Goal: Use online tool/utility: Use online tool/utility

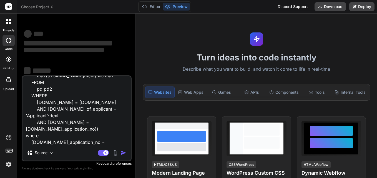
type textarea "x"
type textarea "select * from accounts acc FULL JOIN pd pd1 ON [DOMAIN_NAME] = [DOMAIN_NAME]_ap…"
type textarea "x"
type textarea "select * from accounts acc FULL JOIN pd pd1 ON [DOMAIN_NAME] = [DOMAIN_NAME]_ap…"
type textarea "x"
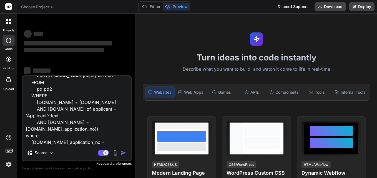
type textarea "select * from accounts acc FULL JOIN pd pd1 ON [DOMAIN_NAME] = [DOMAIN_NAME]_ap…"
type textarea "x"
type textarea "select * from accounts acc FULL JOIN pd pd1 ON [DOMAIN_NAME] = [DOMAIN_NAME]_ap…"
type textarea "x"
type textarea "select * from accounts acc FULL JOIN pd pd1 ON [DOMAIN_NAME] = [DOMAIN_NAME]_ap…"
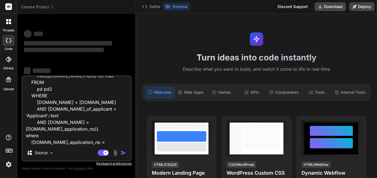
type textarea "x"
type textarea "select * from accounts acc FULL JOIN pd pd1 ON [DOMAIN_NAME] = [DOMAIN_NAME]_ap…"
type textarea "x"
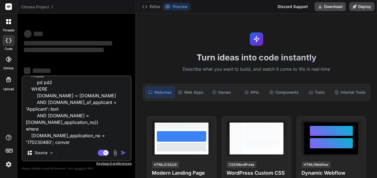
type textarea "select * from accounts acc FULL JOIN pd pd1 ON [DOMAIN_NAME] = [DOMAIN_NAME]_ap…"
type textarea "x"
type textarea "select * from accounts acc FULL JOIN pd pd1 ON [DOMAIN_NAME] = [DOMAIN_NAME]_ap…"
type textarea "x"
type textarea "select * from accounts acc FULL JOIN pd pd1 ON [DOMAIN_NAME] = [DOMAIN_NAME]_ap…"
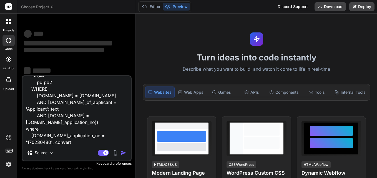
type textarea "x"
type textarea "select * from accounts acc FULL JOIN pd pd1 ON [DOMAIN_NAME] = [DOMAIN_NAME]_ap…"
type textarea "x"
type textarea "select * from accounts acc FULL JOIN pd pd1 ON [DOMAIN_NAME] = [DOMAIN_NAME]_ap…"
type textarea "x"
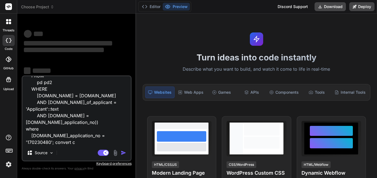
type textarea "select * from accounts acc FULL JOIN pd pd1 ON [DOMAIN_NAME] = [DOMAIN_NAME]_ap…"
type textarea "x"
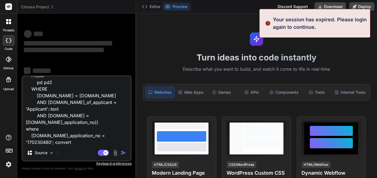
type textarea "select * from accounts acc FULL JOIN pd pd1 ON [DOMAIN_NAME] = [DOMAIN_NAME]_ap…"
type textarea "x"
type textarea "select * from accounts acc FULL JOIN pd pd1 ON [DOMAIN_NAME] = [DOMAIN_NAME]_ap…"
type textarea "x"
type textarea "select * from accounts acc FULL JOIN pd pd1 ON [DOMAIN_NAME] = [DOMAIN_NAME]_ap…"
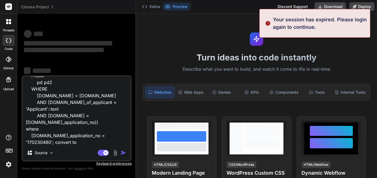
type textarea "x"
type textarea "select * from accounts acc FULL JOIN pd pd1 ON [DOMAIN_NAME] = [DOMAIN_NAME]_ap…"
type textarea "x"
type textarea "select * from accounts acc FULL JOIN pd pd1 ON [DOMAIN_NAME] = [DOMAIN_NAME]_ap…"
type textarea "x"
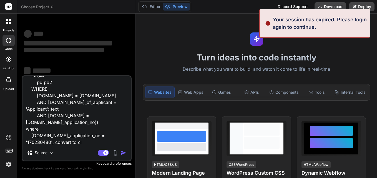
type textarea "select * from accounts acc FULL JOIN pd pd1 ON [DOMAIN_NAME] = [DOMAIN_NAME]_ap…"
type textarea "x"
type textarea "select * from accounts acc FULL JOIN pd pd1 ON [DOMAIN_NAME] = [DOMAIN_NAME]_ap…"
type textarea "x"
type textarea "select * from accounts acc FULL JOIN pd pd1 ON [DOMAIN_NAME] = [DOMAIN_NAME]_ap…"
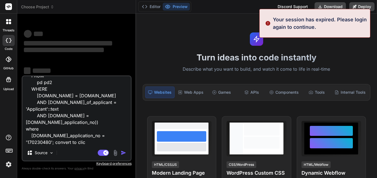
type textarea "x"
type textarea "select * from accounts acc FULL JOIN pd pd1 ON [DOMAIN_NAME] = [DOMAIN_NAME]_ap…"
type textarea "x"
type textarea "select * from accounts acc FULL JOIN pd pd1 ON [DOMAIN_NAME] = [DOMAIN_NAME]_ap…"
type textarea "x"
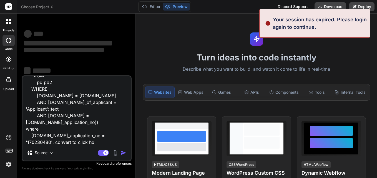
type textarea "select * from accounts acc FULL JOIN pd pd1 ON [DOMAIN_NAME] = [DOMAIN_NAME]_ap…"
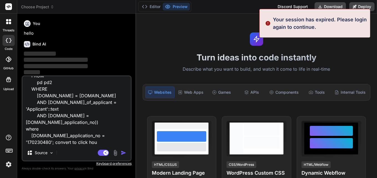
type textarea "x"
type textarea "select * from accounts acc FULL JOIN pd pd1 ON [DOMAIN_NAME] = [DOMAIN_NAME]_ap…"
type textarea "x"
type textarea "select * from accounts acc FULL JOIN pd pd1 ON [DOMAIN_NAME] = [DOMAIN_NAME]_ap…"
type textarea "x"
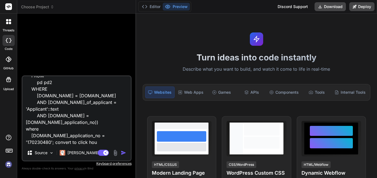
scroll to position [11, 0]
type textarea "select * from accounts acc FULL JOIN pd pd1 ON [DOMAIN_NAME] = [DOMAIN_NAME]_ap…"
type textarea "x"
type textarea "select * from accounts acc FULL JOIN pd pd1 ON [DOMAIN_NAME] = [DOMAIN_NAME]_ap…"
type textarea "x"
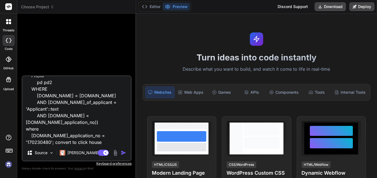
type textarea "select * from accounts acc FULL JOIN pd pd1 ON [DOMAIN_NAME] = [DOMAIN_NAME]_ap…"
type textarea "x"
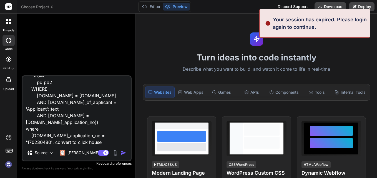
type textarea "select * from accounts acc FULL JOIN pd pd1 ON [DOMAIN_NAME] = [DOMAIN_NAME]_ap…"
type textarea "x"
type textarea "select * from accounts acc FULL JOIN pd pd1 ON [DOMAIN_NAME] = [DOMAIN_NAME]_ap…"
type textarea "x"
type textarea "select * from accounts acc FULL JOIN pd pd1 ON [DOMAIN_NAME] = [DOMAIN_NAME]_ap…"
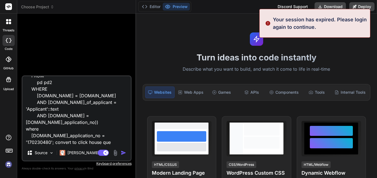
type textarea "x"
type textarea "select * from accounts acc FULL JOIN pd pd1 ON [DOMAIN_NAME] = [DOMAIN_NAME]_ap…"
type textarea "x"
type textarea "select * from accounts acc FULL JOIN pd pd1 ON [DOMAIN_NAME] = [DOMAIN_NAME]_ap…"
type textarea "x"
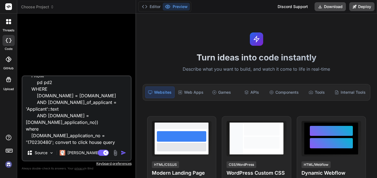
type textarea "select * from accounts acc FULL JOIN pd pd1 ON [DOMAIN_NAME] = [DOMAIN_NAME]_ap…"
click at [124, 153] on img "button" at bounding box center [124, 153] width 6 height 6
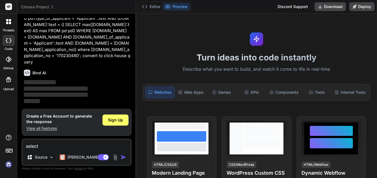
scroll to position [46, 0]
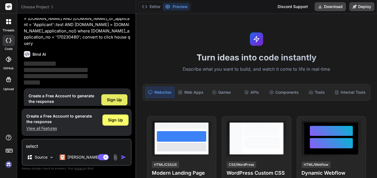
click at [118, 97] on span "Sign Up" at bounding box center [114, 100] width 15 height 6
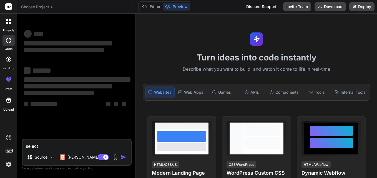
scroll to position [0, 0]
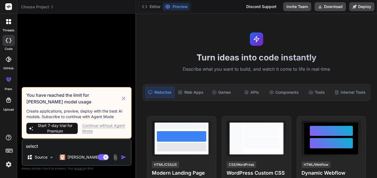
click at [124, 99] on icon at bounding box center [124, 99] width 4 height 4
type textarea "x"
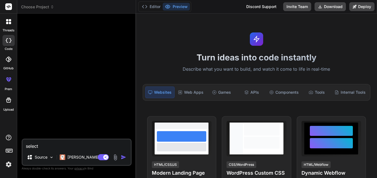
click at [71, 140] on textarea "select * from accounts acc FULL JOIN pd pd1 ON [DOMAIN_NAME] = [DOMAIN_NAME]_ap…" at bounding box center [77, 145] width 108 height 10
paste textarea "[DOMAIN_NAME]_application_no = '170230480';"
type textarea "[DOMAIN_NAME]_application_no = '170230480';"
type textarea "x"
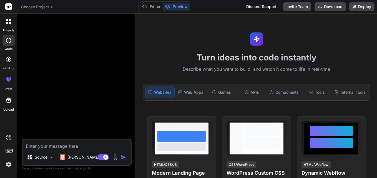
paste textarea "select * from accounts acc FULL JOIN pd pd1 ON [DOMAIN_NAME] = [DOMAIN_NAME]_ap…"
type textarea "select * from accounts acc FULL JOIN pd pd1 ON [DOMAIN_NAME] = [DOMAIN_NAME]_ap…"
type textarea "x"
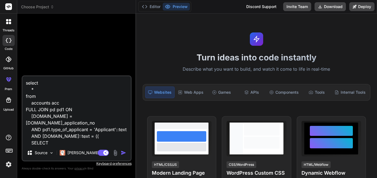
scroll to position [74, 0]
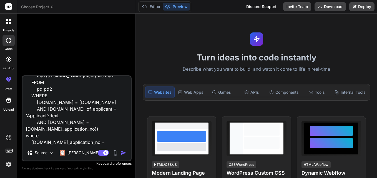
type textarea "select * from accounts acc FULL JOIN pd pd1 ON [DOMAIN_NAME] = [DOMAIN_NAME]_ap…"
type textarea "x"
type textarea "select * from accounts acc FULL JOIN pd pd1 ON [DOMAIN_NAME] = [DOMAIN_NAME]_ap…"
type textarea "x"
type textarea "select * from accounts acc FULL JOIN pd pd1 ON [DOMAIN_NAME] = [DOMAIN_NAME]_ap…"
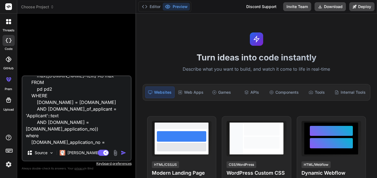
type textarea "x"
type textarea "select * from accounts acc FULL JOIN pd pd1 ON [DOMAIN_NAME] = [DOMAIN_NAME]_ap…"
type textarea "x"
type textarea "select * from accounts acc FULL JOIN pd pd1 ON [DOMAIN_NAME] = [DOMAIN_NAME]_ap…"
type textarea "x"
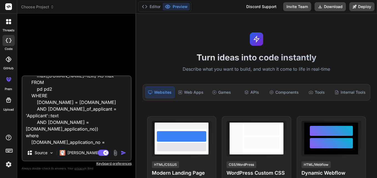
type textarea "select * from accounts acc FULL JOIN pd pd1 ON [DOMAIN_NAME] = [DOMAIN_NAME]_ap…"
type textarea "x"
type textarea "select * from accounts acc FULL JOIN pd pd1 ON [DOMAIN_NAME] = [DOMAIN_NAME]_ap…"
type textarea "x"
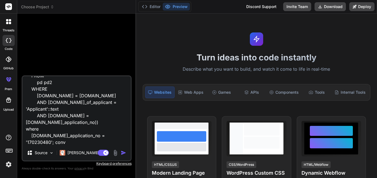
type textarea "select * from accounts acc FULL JOIN pd pd1 ON [DOMAIN_NAME] = [DOMAIN_NAME]_ap…"
type textarea "x"
type textarea "select * from accounts acc FULL JOIN pd pd1 ON [DOMAIN_NAME] = [DOMAIN_NAME]_ap…"
type textarea "x"
type textarea "select * from accounts acc FULL JOIN pd pd1 ON [DOMAIN_NAME] = [DOMAIN_NAME]_ap…"
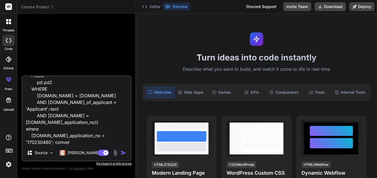
type textarea "x"
type textarea "select * from accounts acc FULL JOIN pd pd1 ON [DOMAIN_NAME] = [DOMAIN_NAME]_ap…"
type textarea "x"
type textarea "select * from accounts acc FULL JOIN pd pd1 ON [DOMAIN_NAME] = [DOMAIN_NAME]_ap…"
type textarea "x"
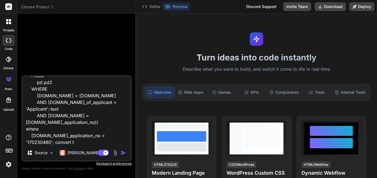
type textarea "select * from accounts acc FULL JOIN pd pd1 ON [DOMAIN_NAME] = [DOMAIN_NAME]_ap…"
type textarea "x"
type textarea "select * from accounts acc FULL JOIN pd pd1 ON [DOMAIN_NAME] = [DOMAIN_NAME]_ap…"
type textarea "x"
type textarea "select * from accounts acc FULL JOIN pd pd1 ON [DOMAIN_NAME] = [DOMAIN_NAME]_ap…"
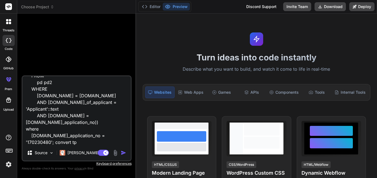
type textarea "x"
type textarea "select * from accounts acc FULL JOIN pd pd1 ON [DOMAIN_NAME] = [DOMAIN_NAME]_ap…"
type textarea "x"
type textarea "select * from accounts acc FULL JOIN pd pd1 ON [DOMAIN_NAME] = [DOMAIN_NAME]_ap…"
type textarea "x"
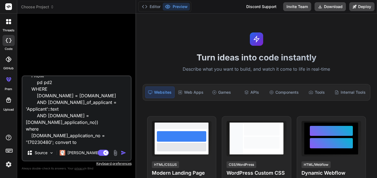
type textarea "select * from accounts acc FULL JOIN pd pd1 ON [DOMAIN_NAME] = [DOMAIN_NAME]_ap…"
type textarea "x"
type textarea "select * from accounts acc FULL JOIN pd pd1 ON [DOMAIN_NAME] = [DOMAIN_NAME]_ap…"
type textarea "x"
type textarea "select * from accounts acc FULL JOIN pd pd1 ON [DOMAIN_NAME] = [DOMAIN_NAME]_ap…"
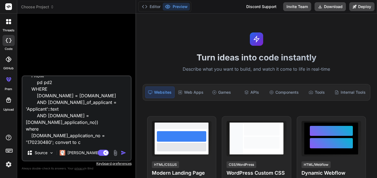
type textarea "x"
type textarea "select * from accounts acc FULL JOIN pd pd1 ON [DOMAIN_NAME] = [DOMAIN_NAME]_ap…"
type textarea "x"
type textarea "select * from accounts acc FULL JOIN pd pd1 ON [DOMAIN_NAME] = [DOMAIN_NAME]_ap…"
type textarea "x"
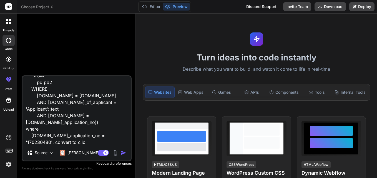
type textarea "select * from accounts acc FULL JOIN pd pd1 ON [DOMAIN_NAME] = [DOMAIN_NAME]_ap…"
type textarea "x"
type textarea "select * from accounts acc FULL JOIN pd pd1 ON [DOMAIN_NAME] = [DOMAIN_NAME]_ap…"
type textarea "x"
type textarea "select * from accounts acc FULL JOIN pd pd1 ON [DOMAIN_NAME] = [DOMAIN_NAME]_ap…"
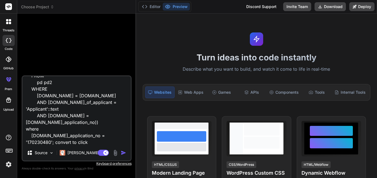
type textarea "x"
type textarea "select * from accounts acc FULL JOIN pd pd1 ON [DOMAIN_NAME] = [DOMAIN_NAME]_ap…"
type textarea "x"
type textarea "select * from accounts acc FULL JOIN pd pd1 ON [DOMAIN_NAME] = [DOMAIN_NAME]_ap…"
type textarea "x"
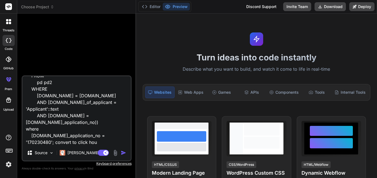
type textarea "select * from accounts acc FULL JOIN pd pd1 ON [DOMAIN_NAME] = [DOMAIN_NAME]_ap…"
type textarea "x"
type textarea "select * from accounts acc FULL JOIN pd pd1 ON [DOMAIN_NAME] = [DOMAIN_NAME]_ap…"
type textarea "x"
type textarea "select * from accounts acc FULL JOIN pd pd1 ON [DOMAIN_NAME] = [DOMAIN_NAME]_ap…"
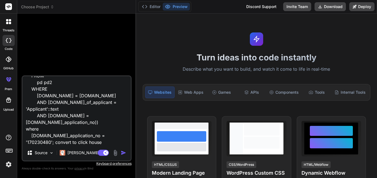
type textarea "x"
type textarea "select * from accounts acc FULL JOIN pd pd1 ON [DOMAIN_NAME] = [DOMAIN_NAME]_ap…"
type textarea "x"
type textarea "select * from accounts acc FULL JOIN pd pd1 ON [DOMAIN_NAME] = [DOMAIN_NAME]_ap…"
type textarea "x"
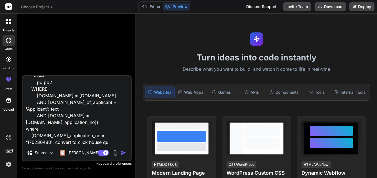
type textarea "select * from accounts acc FULL JOIN pd pd1 ON [DOMAIN_NAME] = [DOMAIN_NAME]_ap…"
type textarea "x"
type textarea "select * from accounts acc FULL JOIN pd pd1 ON [DOMAIN_NAME] = [DOMAIN_NAME]_ap…"
type textarea "x"
type textarea "select * from accounts acc FULL JOIN pd pd1 ON [DOMAIN_NAME] = [DOMAIN_NAME]_ap…"
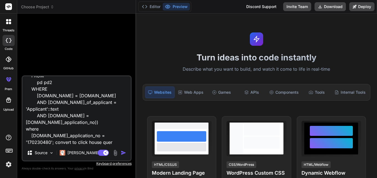
type textarea "x"
type textarea "select * from accounts acc FULL JOIN pd pd1 ON [DOMAIN_NAME] = [DOMAIN_NAME]_ap…"
click at [123, 153] on img "button" at bounding box center [124, 153] width 6 height 6
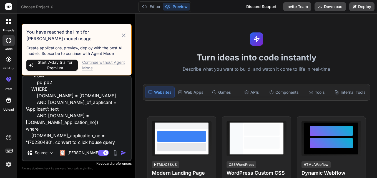
click at [125, 36] on icon at bounding box center [124, 35] width 6 height 7
type textarea "x"
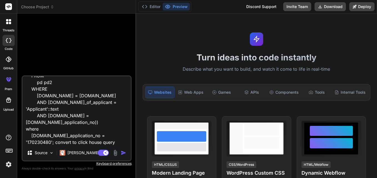
click at [59, 141] on textarea "select * from accounts acc FULL JOIN pd pd1 ON [DOMAIN_NAME] = [DOMAIN_NAME]_ap…" at bounding box center [77, 110] width 108 height 69
type textarea "select * from accounts acc FULL JOIN pd pd1 ON [DOMAIN_NAME] = [DOMAIN_NAME]_ap…"
type textarea "x"
type textarea "select * from accounts acc FULL JOIN pd pd1 ON [DOMAIN_NAME] = [DOMAIN_NAME]_ap…"
click at [124, 154] on img "button" at bounding box center [124, 153] width 6 height 6
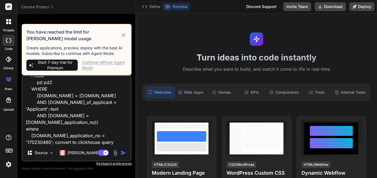
click at [101, 65] on div "Continue without Agent Mode" at bounding box center [104, 65] width 45 height 11
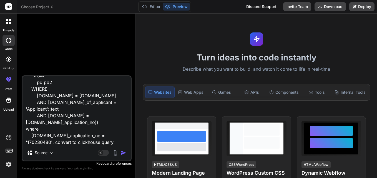
click at [124, 154] on img "button" at bounding box center [124, 153] width 6 height 6
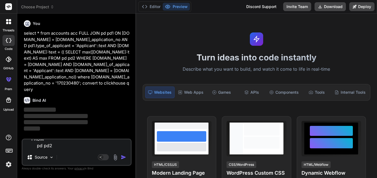
scroll to position [0, 0]
type textarea "x"
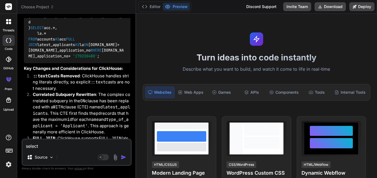
scroll to position [222, 0]
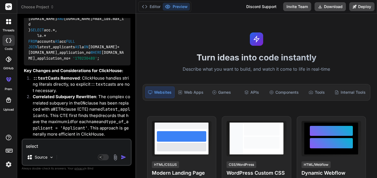
click at [31, 66] on div "WITH latest_applicants AS ( SELECT pd1. * FROM pd AS pd1 INNER JOIN ( SELECT na…" at bounding box center [77, 21] width 107 height 88
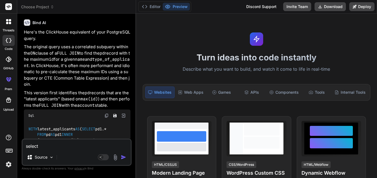
scroll to position [106, 0]
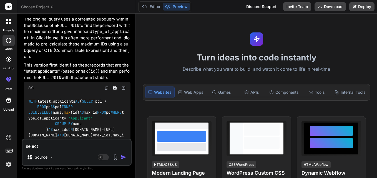
click at [108, 86] on img at bounding box center [106, 88] width 4 height 4
click at [106, 86] on img at bounding box center [106, 88] width 4 height 4
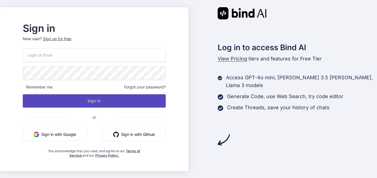
type input "thirumalaij@chola.murugappa.com"
click at [86, 98] on button "Sign In" at bounding box center [94, 100] width 143 height 13
click at [117, 97] on button "Sign In" at bounding box center [94, 100] width 143 height 13
